Goal: Register for event/course

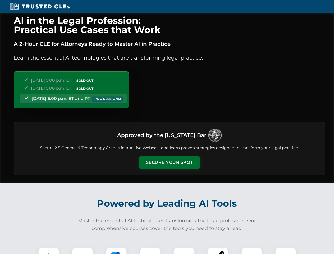
click at [169, 162] on button "Secure Your Spot" at bounding box center [169, 162] width 62 height 12
click at [49, 250] on img at bounding box center [48, 257] width 15 height 15
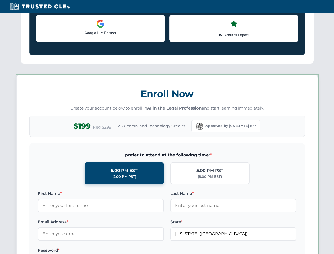
click at [116, 250] on label "Password *" at bounding box center [101, 250] width 126 height 6
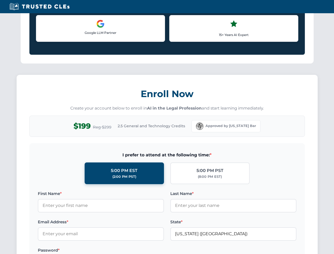
scroll to position [518, 0]
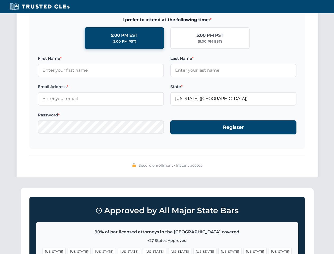
click at [243, 250] on span "[US_STATE]" at bounding box center [254, 251] width 23 height 8
